Goal: Navigation & Orientation: Find specific page/section

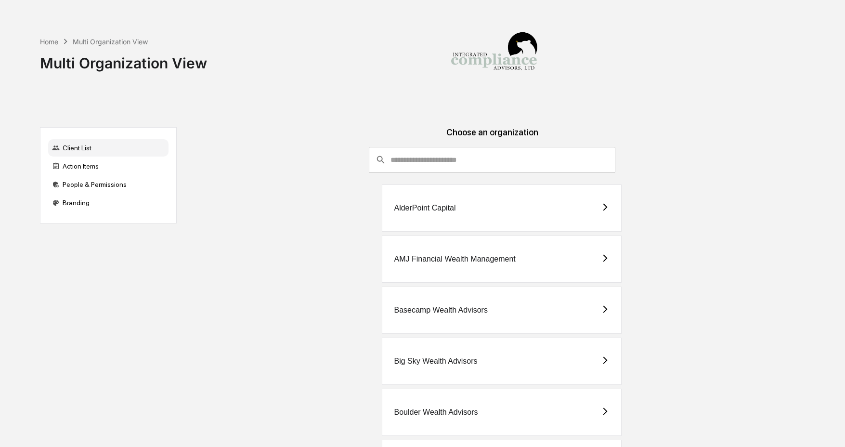
click at [452, 94] on img at bounding box center [494, 56] width 96 height 96
click at [421, 160] on input "consultant-dashboard__filter-organizations-search-bar" at bounding box center [503, 160] width 225 height 26
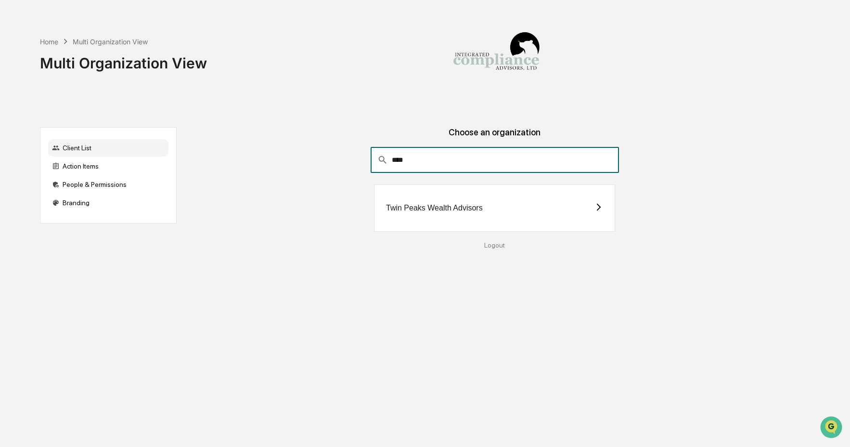
type input "****"
click at [405, 212] on div "Twin Peaks Wealth Advisors" at bounding box center [434, 208] width 97 height 9
